Goal: Find specific page/section: Find specific page/section

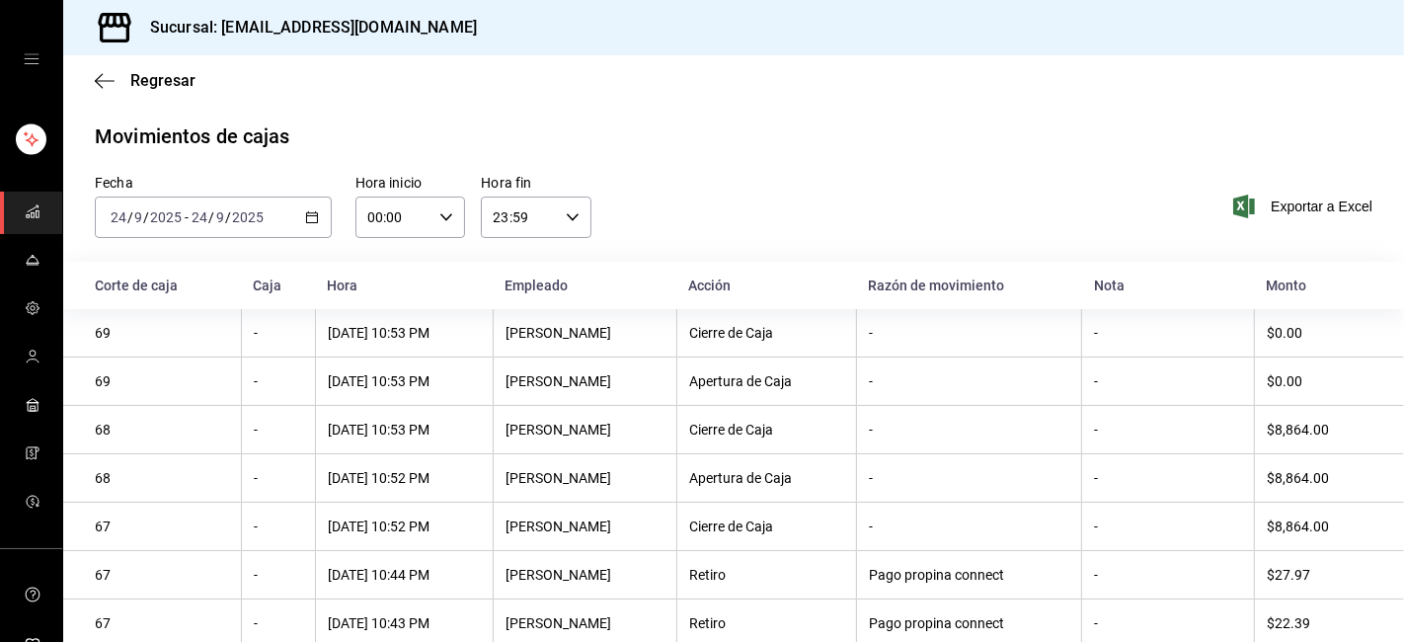
scroll to position [201, 0]
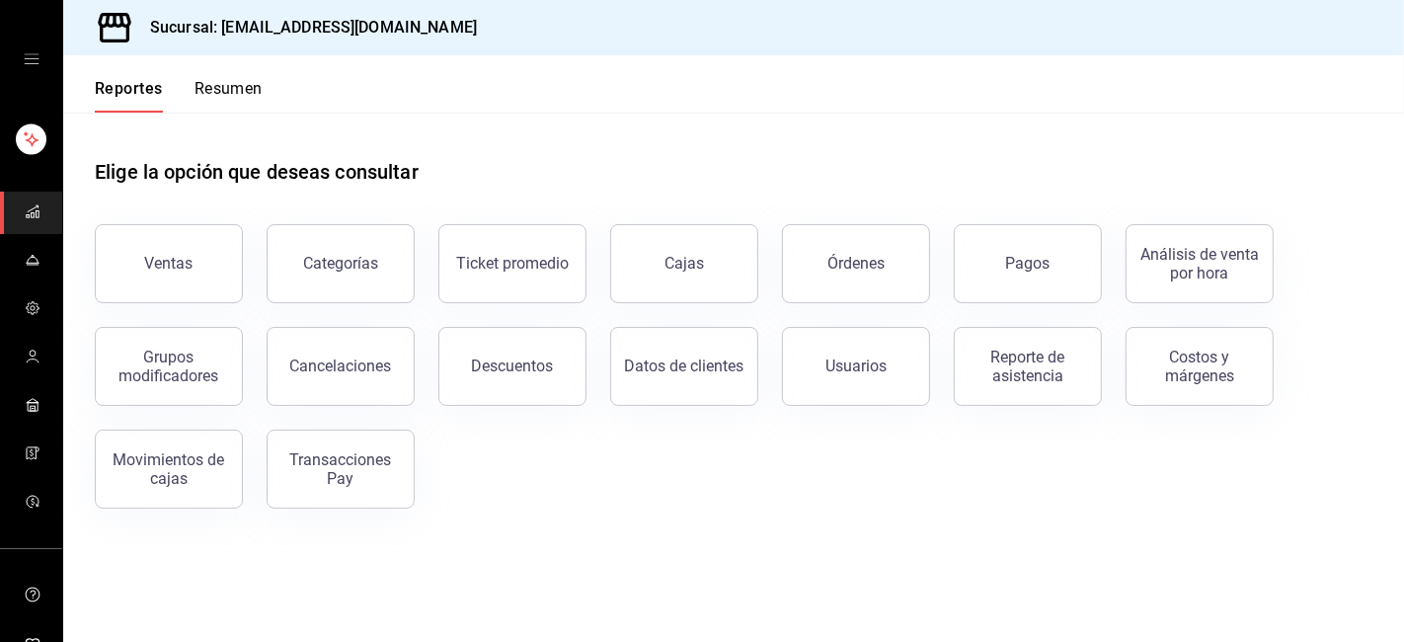
click at [27, 59] on icon "open drawer" at bounding box center [32, 59] width 16 height 16
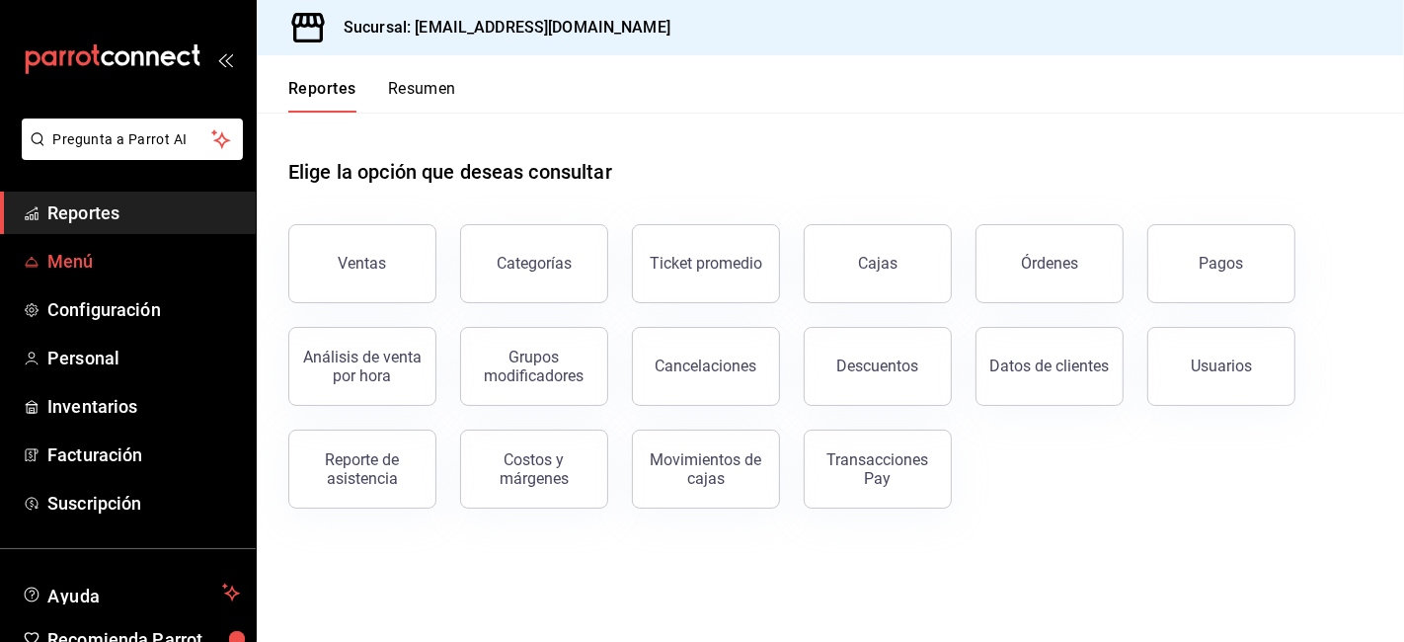
click at [66, 259] on span "Menú" at bounding box center [143, 261] width 193 height 27
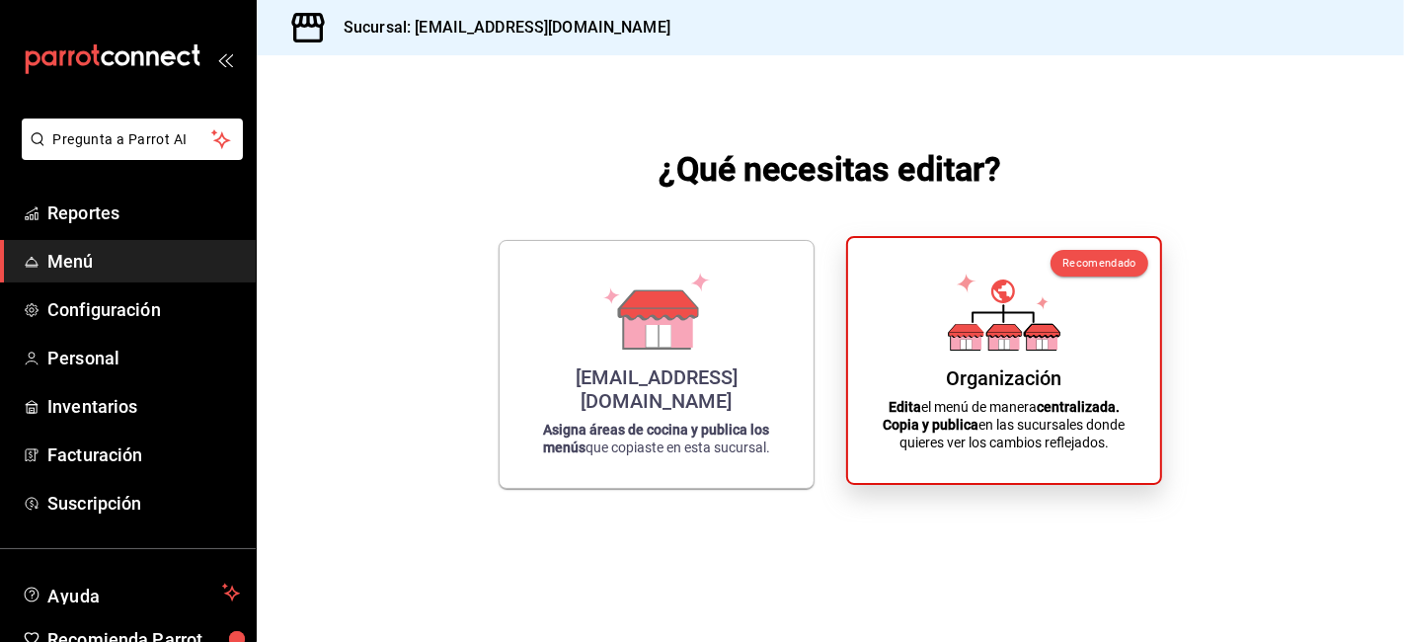
click at [988, 362] on div "Organización Edita el menú de manera centralizada. Copia y publica en las sucur…" at bounding box center [1004, 360] width 265 height 213
